Goal: Find specific page/section: Find specific page/section

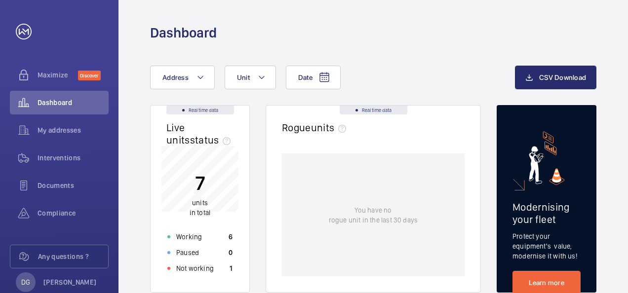
click at [63, 161] on span "Interventions" at bounding box center [73, 158] width 71 height 10
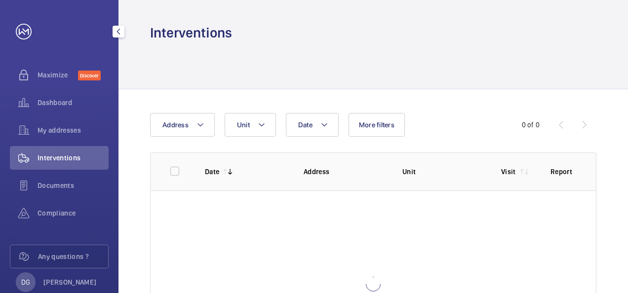
click at [63, 161] on span "Interventions" at bounding box center [73, 158] width 71 height 10
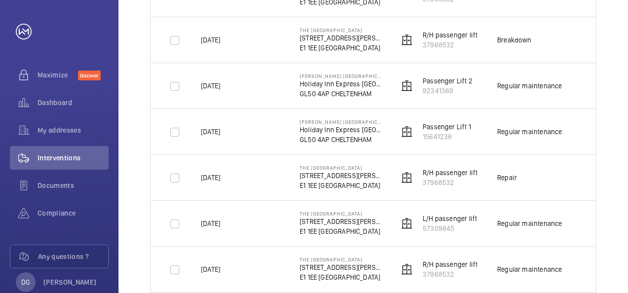
scroll to position [909, 0]
